Goal: Task Accomplishment & Management: Complete application form

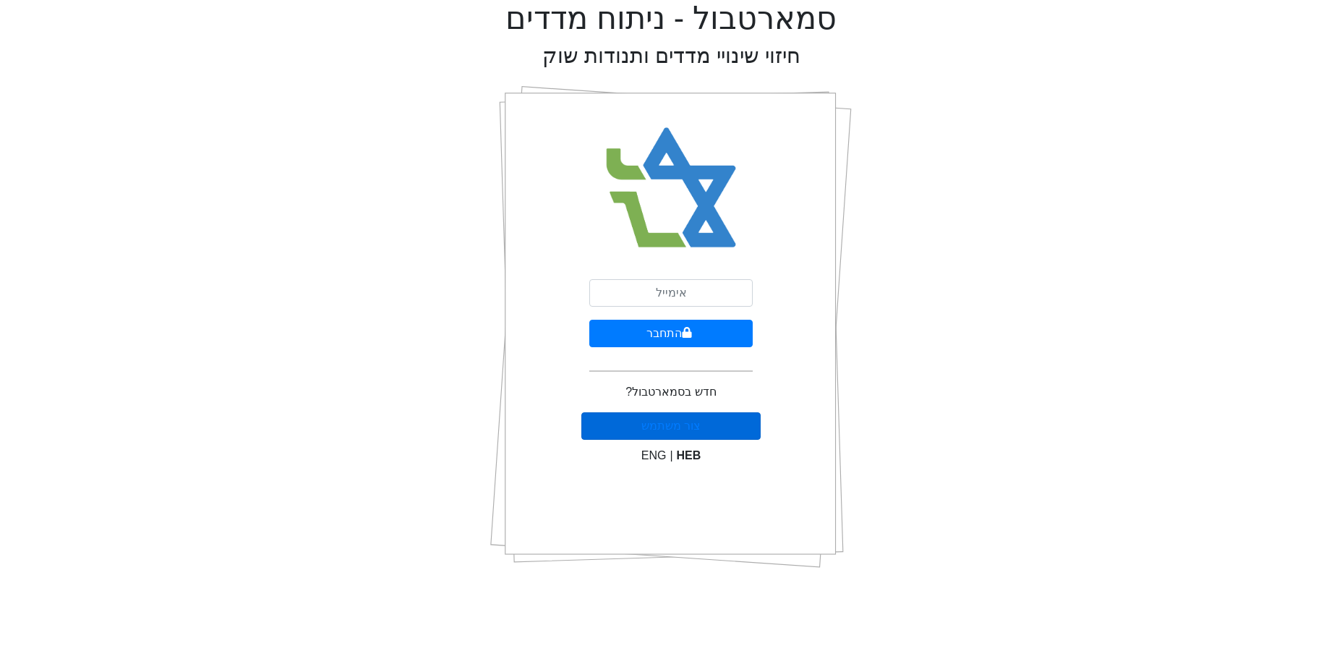
click at [703, 416] on button "צור משתמש" at bounding box center [671, 425] width 180 height 27
click at [684, 426] on link "צור משתמש" at bounding box center [670, 425] width 59 height 12
click at [674, 287] on input "email" at bounding box center [670, 292] width 163 height 27
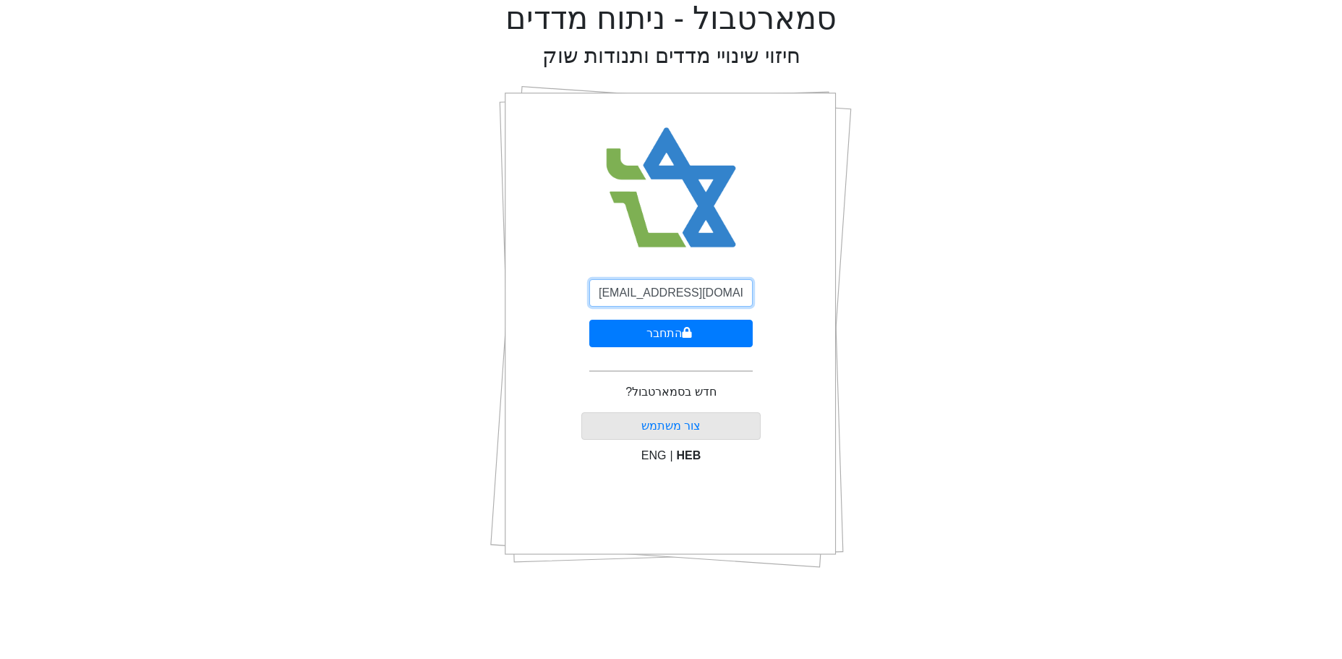
type input "[EMAIL_ADDRESS][DOMAIN_NAME]"
click at [682, 338] on icon "submit" at bounding box center [687, 333] width 10 height 12
select select "IL"
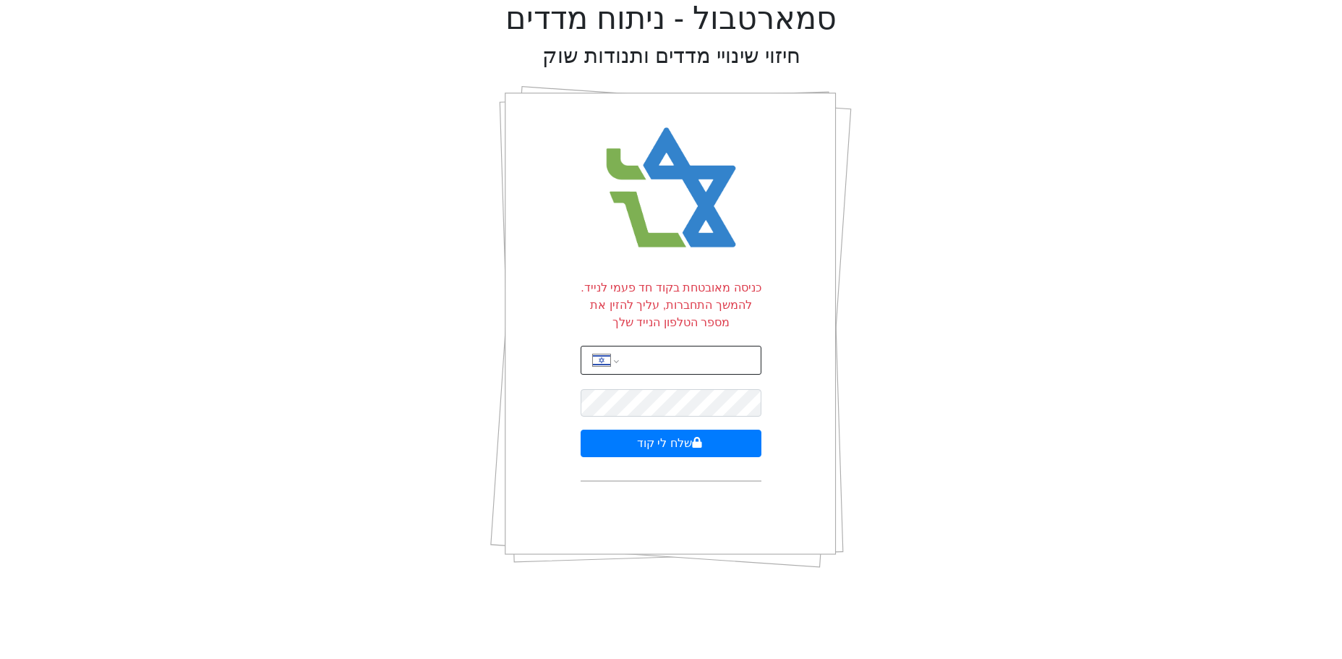
click at [625, 356] on div "International Afghanistan Åland Islands Albania Algeria American Samoa Andorra …" at bounding box center [670, 360] width 181 height 29
click at [651, 360] on input "tel" at bounding box center [690, 359] width 127 height 27
type input "0"
type input "052-532-7818"
click at [673, 439] on button "שלח לי קוד" at bounding box center [670, 442] width 181 height 27
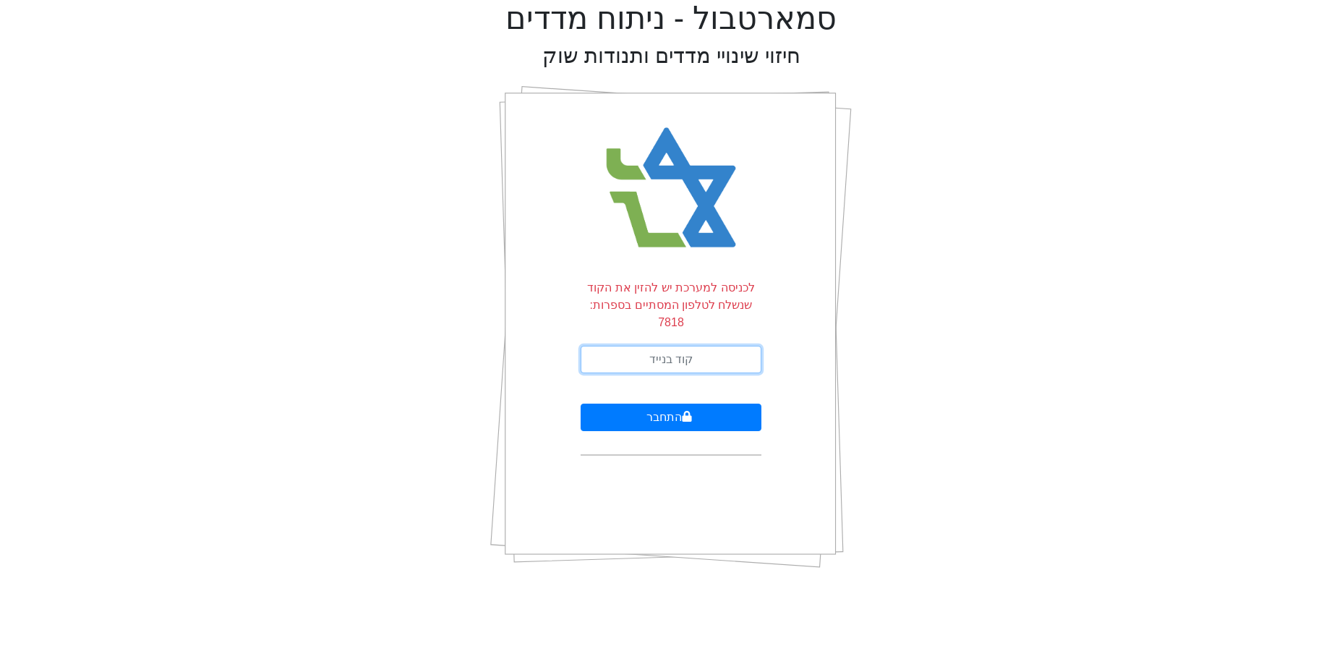
click at [668, 346] on input "text" at bounding box center [670, 359] width 181 height 27
type input "147020"
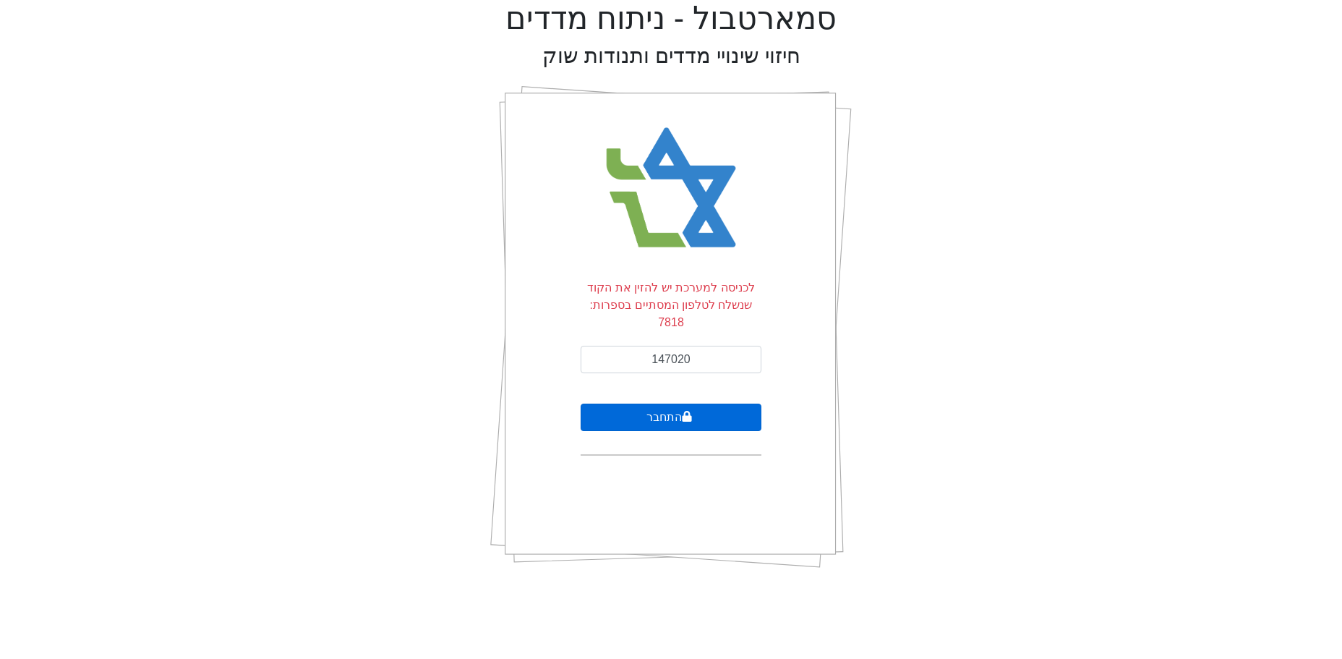
click at [670, 403] on button "התחבר" at bounding box center [670, 416] width 181 height 27
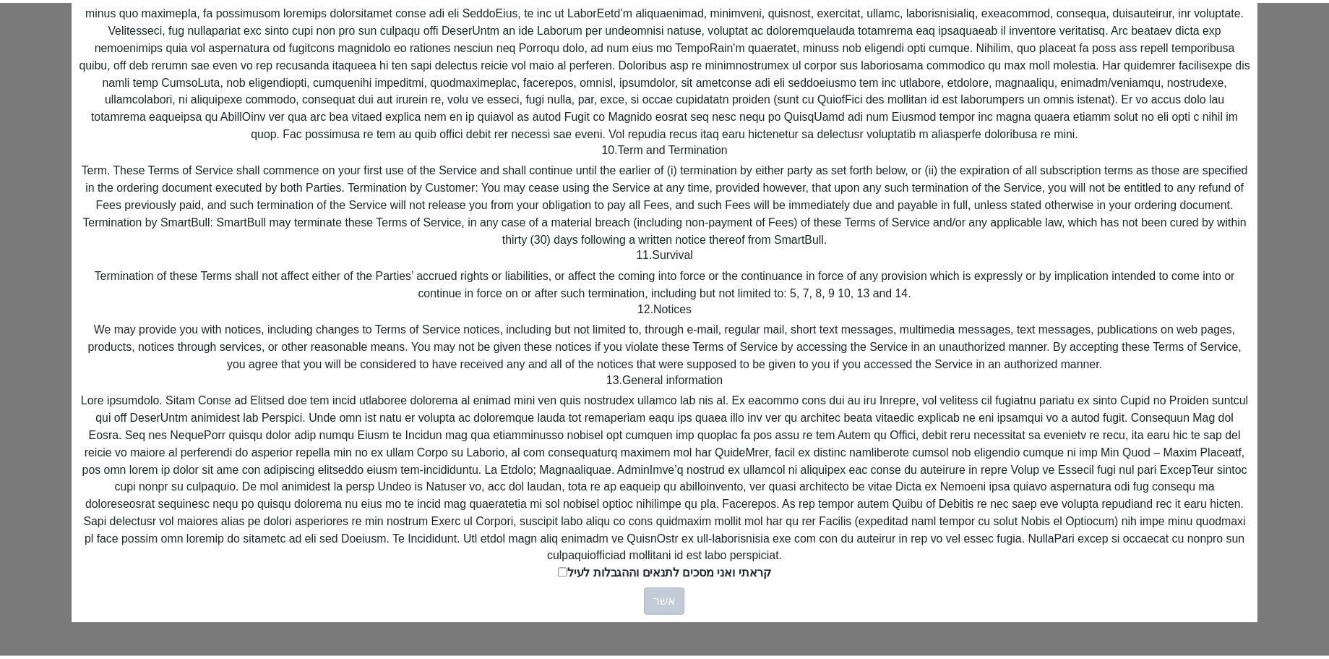
scroll to position [938, 0]
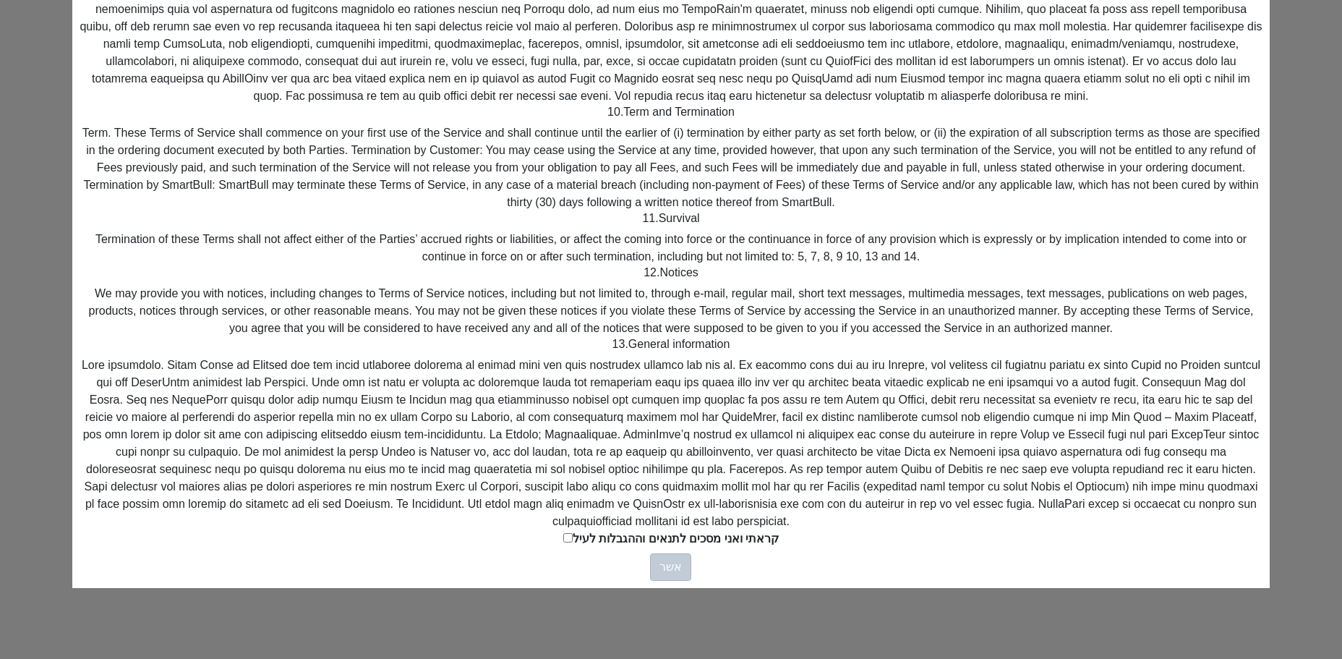
click at [566, 535] on input "קראתי ואני מסכים לתנאים וההגבלות לעיל" at bounding box center [567, 537] width 9 height 9
checkbox input "true"
click at [653, 562] on button "אשר" at bounding box center [670, 566] width 41 height 27
